Goal: Task Accomplishment & Management: Complete application form

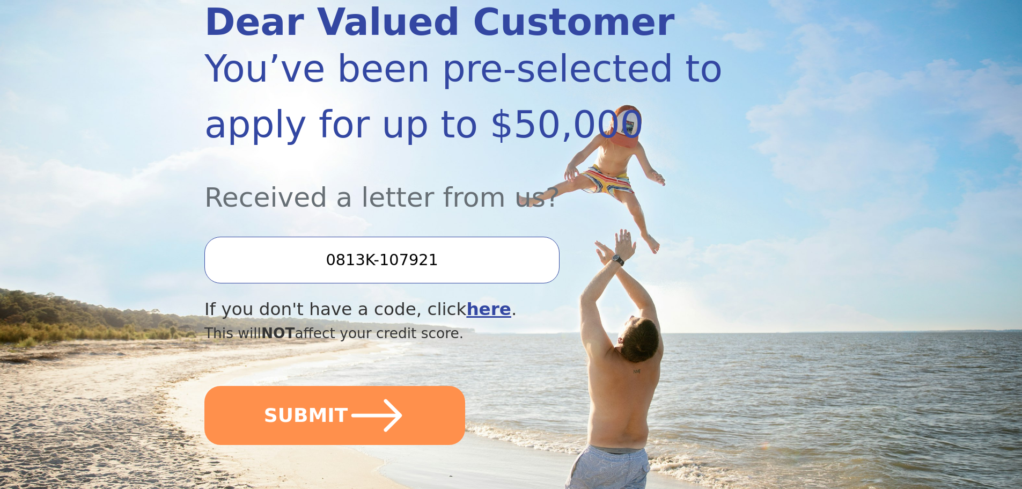
scroll to position [215, 0]
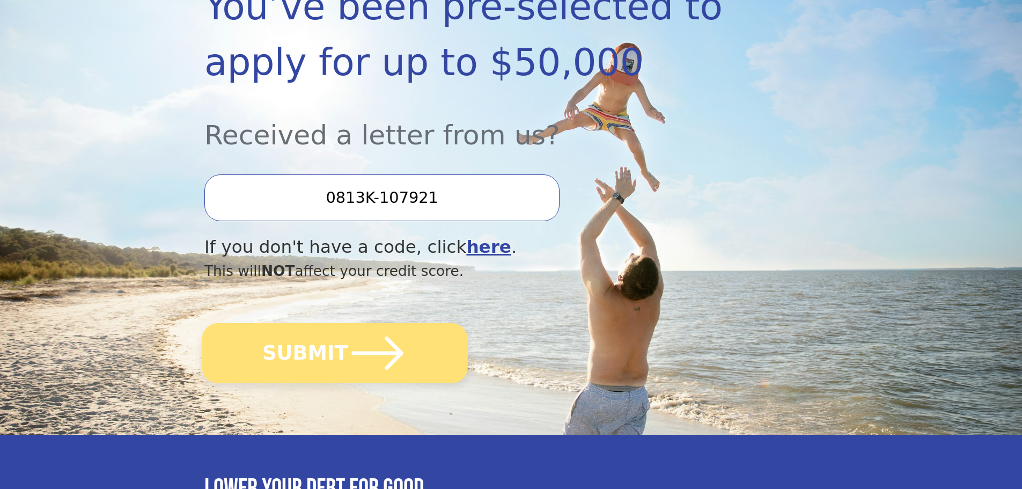
click at [373, 350] on icon "submit" at bounding box center [377, 353] width 59 height 59
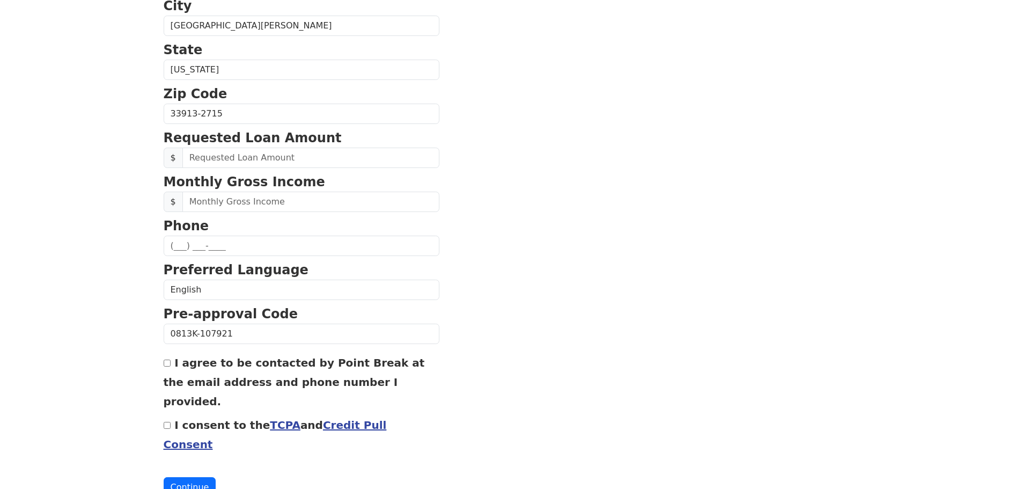
scroll to position [365, 0]
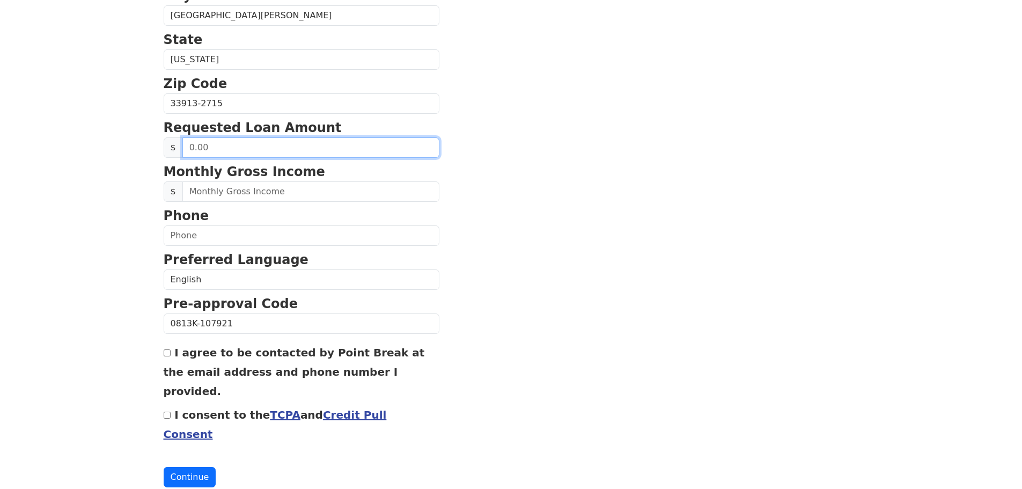
click at [245, 151] on input "text" at bounding box center [310, 147] width 257 height 20
click at [167, 412] on input "I consent to the TCPA and Credit Pull Consent" at bounding box center [167, 415] width 7 height 7
checkbox input "true"
click at [304, 145] on input "text" at bounding box center [310, 147] width 257 height 20
type input "35,000.00"
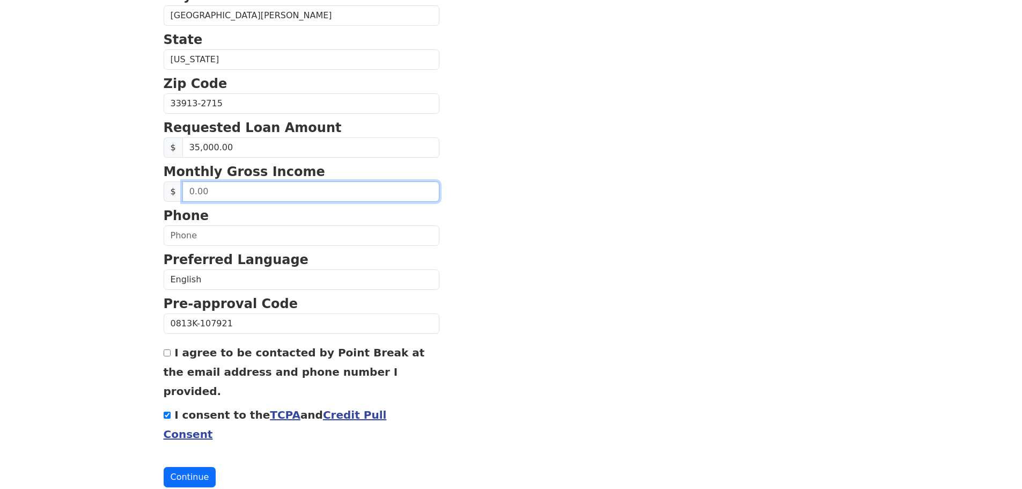
click at [291, 185] on input "text" at bounding box center [310, 191] width 257 height 20
type input "8,000.00"
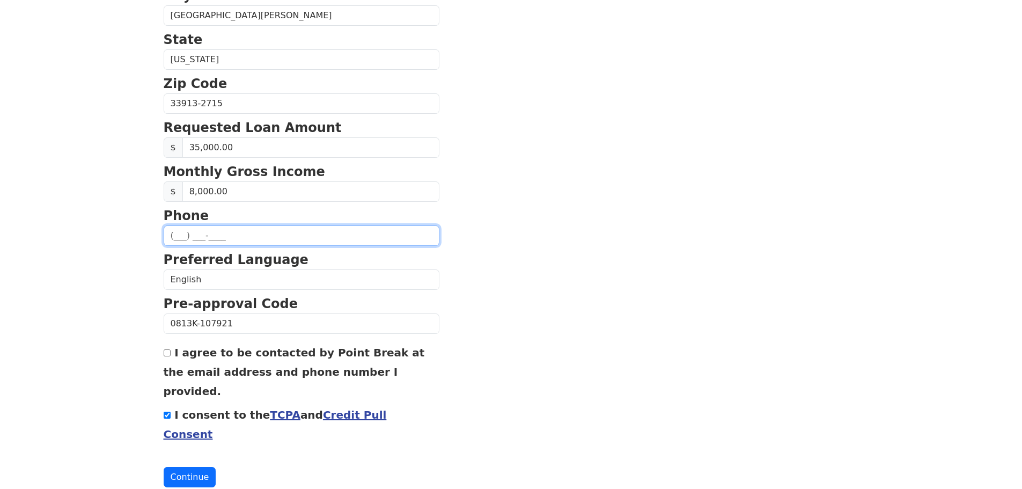
click at [215, 234] on input "text" at bounding box center [302, 235] width 276 height 20
click at [188, 467] on button "Continue" at bounding box center [190, 477] width 53 height 20
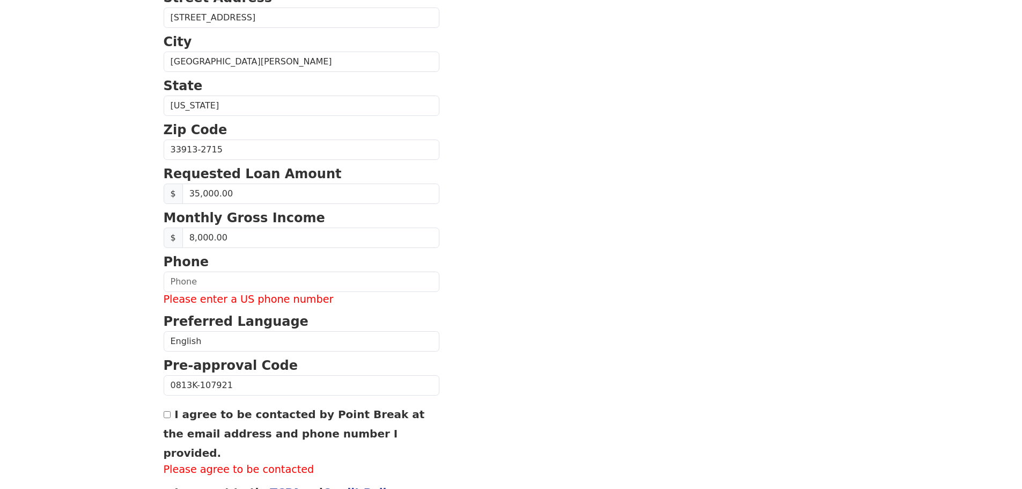
scroll to position [412, 0]
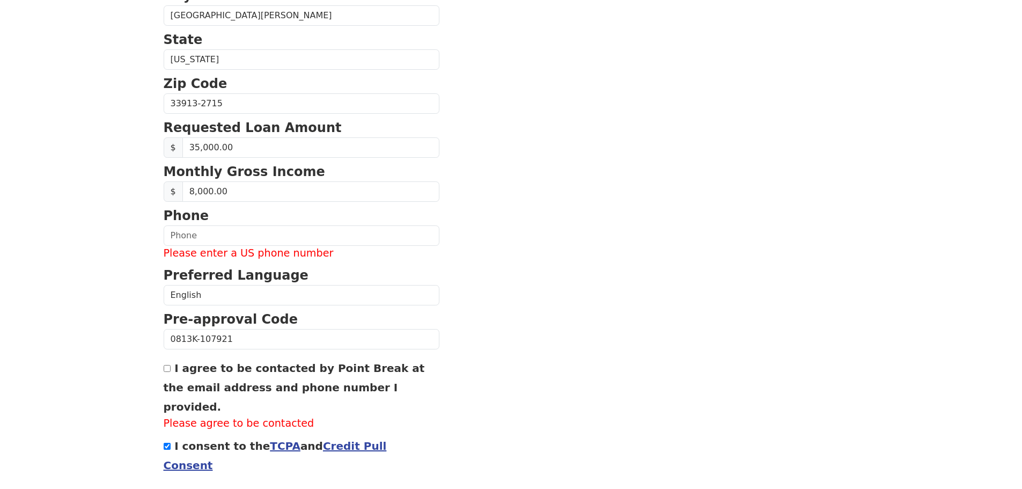
click at [166, 368] on input "I agree to be contacted by Point Break at the email address and phone number I …" at bounding box center [167, 368] width 7 height 7
checkbox input "true"
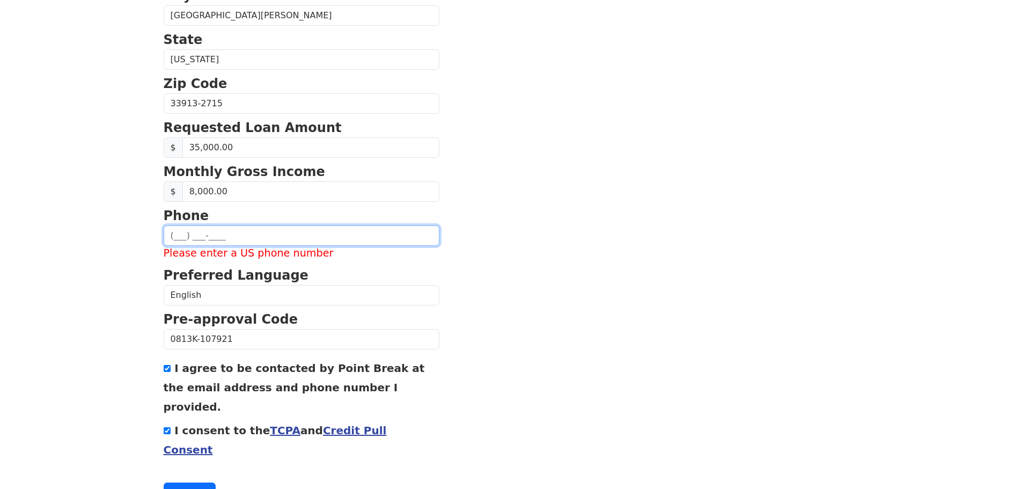
click at [253, 239] on input "text" at bounding box center [302, 235] width 276 height 20
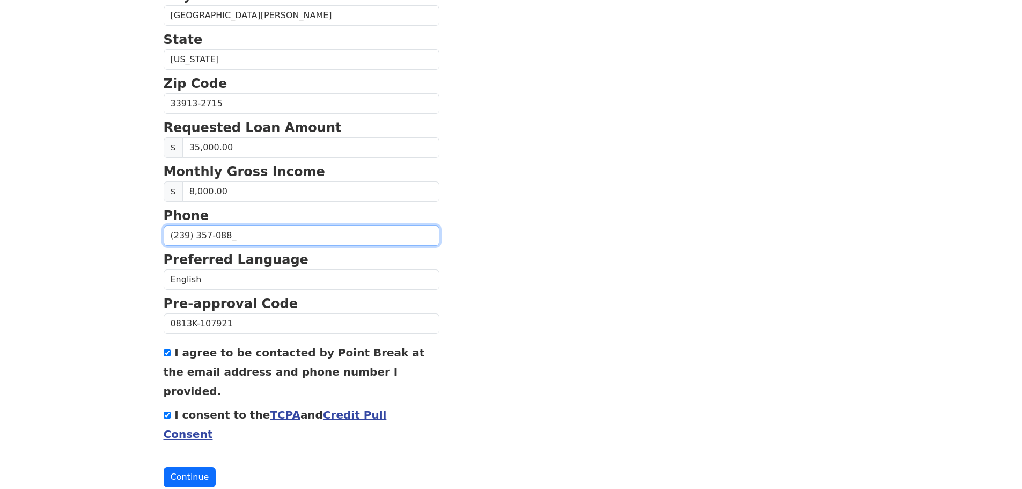
type input "[PHONE_NUMBER]"
click at [177, 467] on button "Continue" at bounding box center [190, 477] width 53 height 20
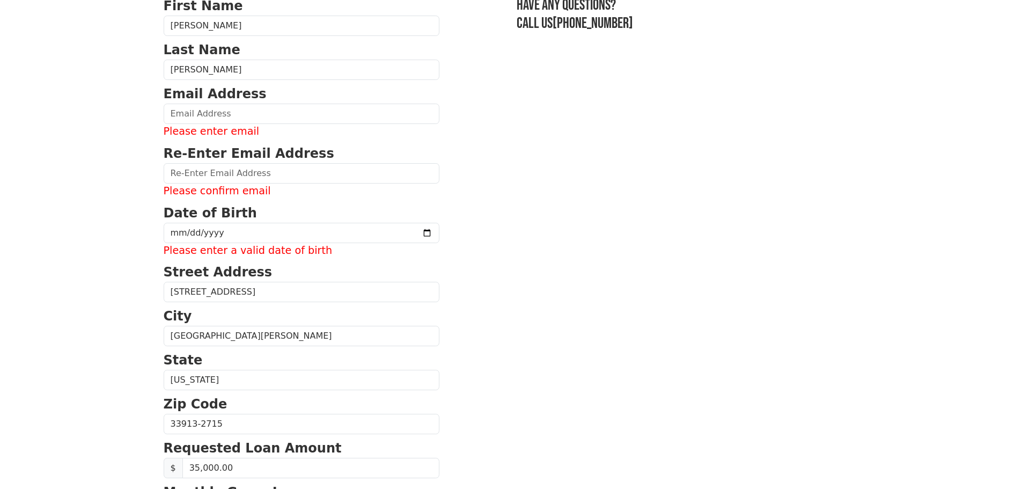
scroll to position [90, 0]
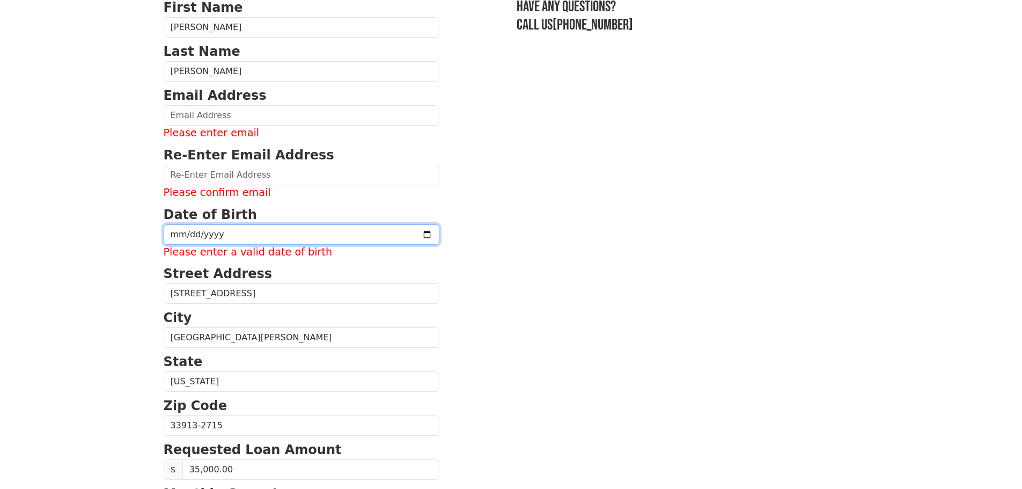
click at [203, 230] on input "date" at bounding box center [302, 234] width 276 height 20
click at [259, 236] on input "date" at bounding box center [302, 234] width 276 height 20
click at [392, 236] on input "date" at bounding box center [302, 234] width 276 height 20
